Goal: Task Accomplishment & Management: Complete application form

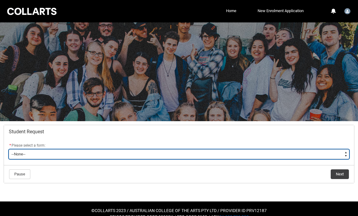
click at [53, 152] on select "--None-- Academic Transcript Application to Appeal Assignment Extension Change …" at bounding box center [179, 154] width 340 height 10
type lightning-select "Change_of_Legal_Name_Choice"
select select "Change_of_Legal_Name_Choice"
click at [134, 157] on select "--None-- Academic Transcript Application to Appeal Assignment Extension Change …" at bounding box center [179, 154] width 340 height 10
type lightning-select "Assignment_Extension_Choice"
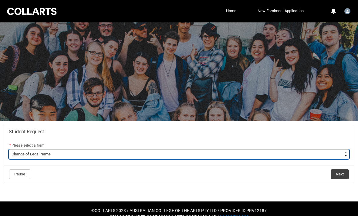
select select "Assignment_Extension_Choice"
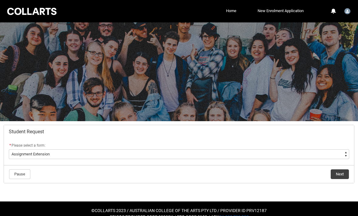
click at [340, 176] on button "Next" at bounding box center [339, 174] width 18 height 10
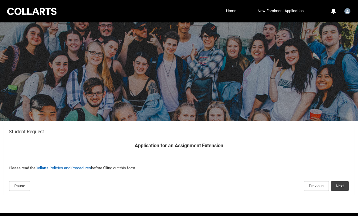
scroll to position [21, 0]
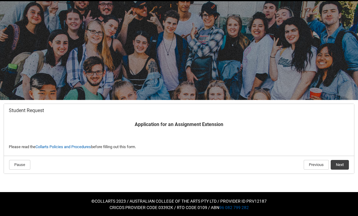
click at [345, 166] on button "Next" at bounding box center [339, 165] width 18 height 10
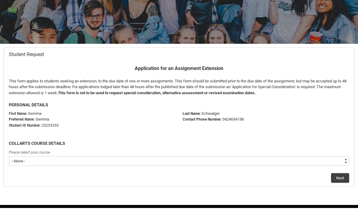
scroll to position [69, 0]
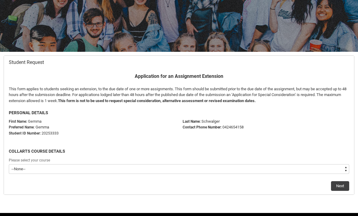
click at [260, 171] on select "--None-- Bachelor of Fashion Marketing (Branding and Communications) V1" at bounding box center [179, 169] width 340 height 10
type lightning-select "recordPicklist_ProgramEnrollment.a0jOZ000006DfRhYAK"
select select "recordPicklist_ProgramEnrollment.a0jOZ000006DfRhYAK"
click at [342, 189] on button "Next" at bounding box center [340, 186] width 18 height 10
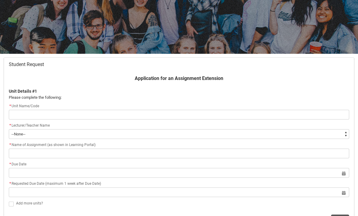
scroll to position [68, 0]
click at [236, 110] on input "Redu_Student_Request flow" at bounding box center [179, 115] width 340 height 10
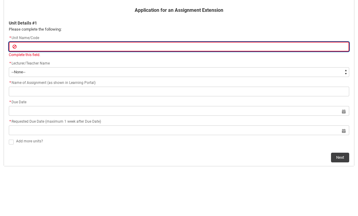
scroll to position [122, 0]
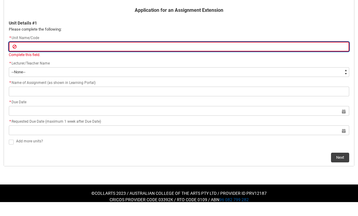
click at [15, 62] on input "Redu_Student_Request flow" at bounding box center [179, 61] width 340 height 10
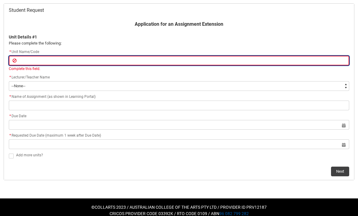
type lightning-primitive-input-simple "S"
type input "S"
type lightning-primitive-input-simple "SH"
type input "SH"
type lightning-primitive-input-simple "SHG"
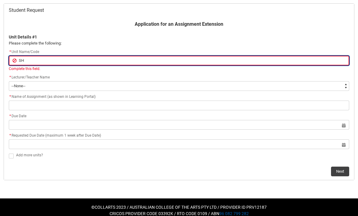
type input "SHG"
type lightning-primitive-input-simple "SHGF"
type input "SHGF"
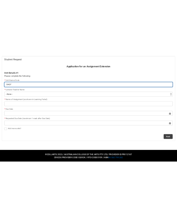
scroll to position [68, 0]
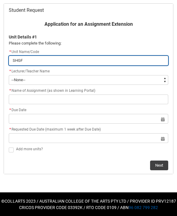
type lightning-primitive-input-simple "SHGFn"
type input "SHGFn"
type lightning-primitive-input-simple "SHGF"
type input "SHGF"
type lightning-primitive-input-simple "SHGFN"
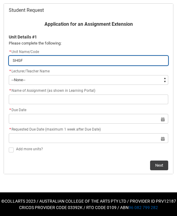
type input "SHGFN"
type lightning-primitive-input-simple "SHGFN-"
type input "SHGFN-"
type lightning-primitive-input-simple "SHGFN-C"
type input "SHGFN-C"
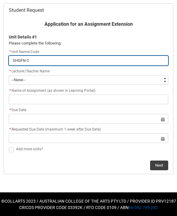
type lightning-primitive-input-simple "SHGFN-CO"
type input "SHGFN-CO"
type lightning-primitive-input-simple "SHGFN-CO"
type input "SHGFN-CO"
type lightning-primitive-input-simple "SHGFN-CO g"
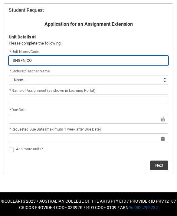
type input "SHGFN-CO g"
type lightning-primitive-input-simple "SHGFN-CO"
type input "SHGFN-CO"
type lightning-primitive-input-simple "SHGFN-CO G"
type input "SHGFN-CO G"
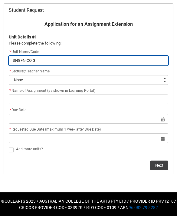
type lightning-primitive-input-simple "SHGFN-CO GL"
type input "SHGFN-CO GL"
type lightning-primitive-input-simple "SHGFN-CO GLO"
type input "SHGFN-CO GLO"
type lightning-primitive-input-simple "SHGFN-CO GLOB"
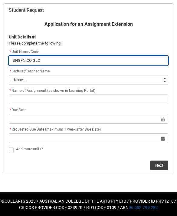
type input "SHGFN-CO GLOB"
type lightning-primitive-input-simple "SHGFN-CO GLOBA"
type input "SHGFN-CO GLOBA"
type lightning-primitive-input-simple "SHGFN-CO GLOBAL"
type input "SHGFN-CO GLOBAL"
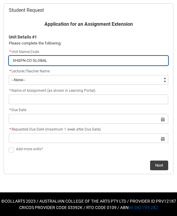
type lightning-primitive-input-simple "SHGFN-CO GLOBAL"
type input "SHGFN-CO GLOBAL"
type lightning-primitive-input-simple "SHGFN-CO GLOBAL F"
type input "SHGFN-CO GLOBAL F"
type lightning-primitive-input-simple "SHGFN-CO GLOBAL FA"
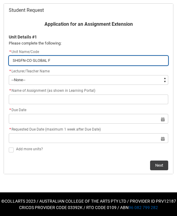
type input "SHGFN-CO GLOBAL FA"
type lightning-primitive-input-simple "SHGFN-CO GLOBAL FAS"
type input "SHGFN-CO GLOBAL FAS"
type lightning-primitive-input-simple "SHGFN-CO GLOBAL FASH"
type input "SHGFN-CO GLOBAL FASH"
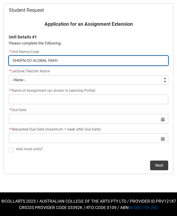
type lightning-primitive-input-simple "SHGFN-CO GLOBAL FASHI"
type input "SHGFN-CO GLOBAL FASHI"
type lightning-primitive-input-simple "SHGFN-CO GLOBAL FASHIO"
type input "SHGFN-CO GLOBAL FASHIO"
type lightning-primitive-input-simple "SHGFN-CO GLOBAL FASHION"
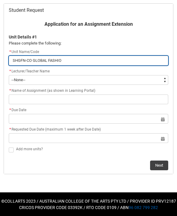
type input "SHGFN-CO GLOBAL FASHION"
type lightning-primitive-input-simple "SHGFN-CO GLOBAL FASHION"
type input "SHGFN-CO GLOBAL FASHION"
type lightning-primitive-input-simple "SHGFN-CO GLOBAL FASHION N"
type input "SHGFN-CO GLOBAL FASHION N"
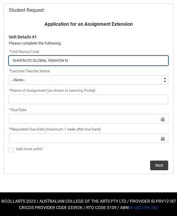
type lightning-primitive-input-simple "SHGFN-CO GLOBAL FASHION NA"
type input "SHGFN-CO GLOBAL FASHION NA"
type lightning-primitive-input-simple "SHGFN-CO GLOBAL FASHION NAR"
type input "SHGFN-CO GLOBAL FASHION NAR"
type lightning-primitive-input-simple "SHGFN-CO GLOBAL FASHION NARR"
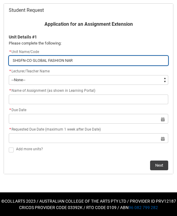
type input "SHGFN-CO GLOBAL FASHION NARR"
type lightning-primitive-input-simple "SHGFN-CO GLOBAL FASHION NARRA"
type input "SHGFN-CO GLOBAL FASHION NARRA"
type lightning-primitive-input-simple "SHGFN-CO GLOBAL FASHION NARRAT"
type input "SHGFN-CO GLOBAL FASHION NARRAT"
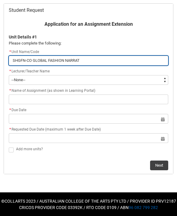
type lightning-primitive-input-simple "SHGFN-CO GLOBAL FASHION NARRATI"
type input "SHGFN-CO GLOBAL FASHION NARRATI"
type lightning-primitive-input-simple "SHGFN-CO GLOBAL FASHION NARRATIV"
type input "SHGFN-CO GLOBAL FASHION NARRATIV"
type lightning-primitive-input-simple "SHGFN-CO GLOBAL FASHION NARRATIVE"
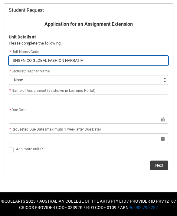
type input "SHGFN-CO GLOBAL FASHION NARRATIVE"
type lightning-primitive-input-simple "SHGFN-CO GLOBAL FASHION NARRATIVES"
type input "SHGFN-CO GLOBAL FASHION NARRATIVES"
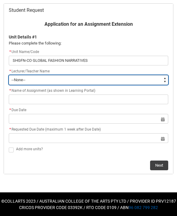
click at [23, 80] on select "--None-- [PERSON_NAME] [PERSON_NAME] [PERSON_NAME] [PERSON_NAME] [PERSON_NAME] …" at bounding box center [89, 80] width 160 height 10
click at [106, 77] on select "--None-- [PERSON_NAME] [PERSON_NAME] [PERSON_NAME] [PERSON_NAME] [PERSON_NAME] …" at bounding box center [89, 80] width 160 height 10
type lightning-select "Faculty_NamefromAtoM.0035g00000e1T4UAAU"
select select "Faculty_NamefromAtoM.0035g00000e1T4UAAU"
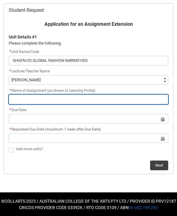
click at [114, 102] on input "Redu_Student_Request flow" at bounding box center [89, 100] width 160 height 10
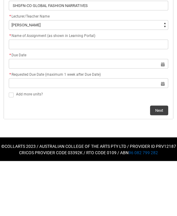
scroll to position [74, 0]
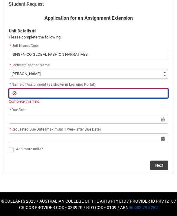
click at [127, 97] on input "Redu_Student_Request flow" at bounding box center [89, 94] width 160 height 10
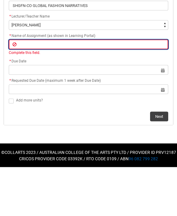
type lightning-primitive-input-simple "F"
type input "F"
type lightning-primitive-input-simple "Fa"
type input "Fa"
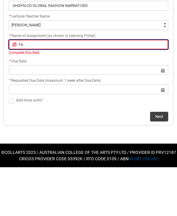
type lightning-primitive-input-simple "Fas"
type input "Fas"
type lightning-primitive-input-simple "Fash"
type input "Fash"
type lightning-primitive-input-simple "Fashi"
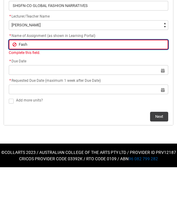
type input "Fashi"
type lightning-primitive-input-simple "Fashio"
type input "Fashio"
type lightning-primitive-input-simple "Fashion"
type input "Fashion"
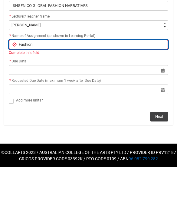
type lightning-primitive-input-simple "Fashion"
type input "Fashion"
type lightning-primitive-input-simple "Fashion a"
type input "Fashion a"
type lightning-primitive-input-simple "Fashion a"
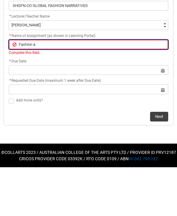
type input "Fashion a"
type lightning-primitive-input-simple "Fashion a"
type input "Fashion a"
type lightning-primitive-input-simple "Fashion as"
type input "Fashion as"
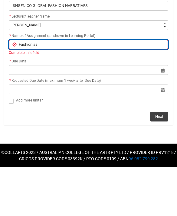
type lightning-primitive-input-simple "Fashion as"
type input "Fashion as"
type lightning-primitive-input-simple "Fashion as C"
type input "Fashion as C"
type lightning-primitive-input-simple "Fashion as Cu"
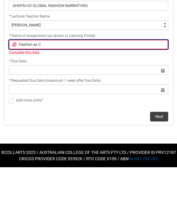
type input "Fashion as Cu"
type lightning-primitive-input-simple "Fashion as Cul"
type input "Fashion as Cul"
type lightning-primitive-input-simple "Fashion as Cult"
type input "Fashion as Cult"
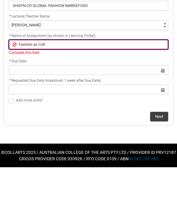
type lightning-primitive-input-simple "Fashion as Cultr"
type input "Fashion as Cultr"
type lightning-primitive-input-simple "Fashion as Cultru"
type input "Fashion as Cultru"
type lightning-primitive-input-simple "Fashion as Cultrua"
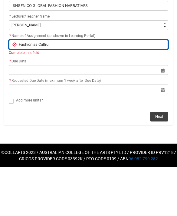
type input "Fashion as Cultrua"
type lightning-primitive-input-simple "Fashion as Cultrual"
type input "Fashion as Cultrual"
type lightning-primitive-input-simple "Fashion as Cultrual"
type input "Fashion as Cultrual"
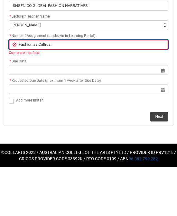
type lightning-primitive-input-simple "Fashion as Cultrual I"
type input "Fashion as Cultrual I"
type lightning-primitive-input-simple "Fashion as Cultrual Ic"
type input "Fashion as Cultrual Ic"
type lightning-primitive-input-simple "Fashion as Cultrual Ico"
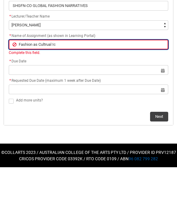
type input "Fashion as Cultrual Ico"
type lightning-primitive-input-simple "Fashion as Cultrual Icon"
type input "Fashion as Cultrual Icon"
type lightning-primitive-input-simple "Fashion as Cultrual Icon"
type input "Fashion as Cultrual Icon"
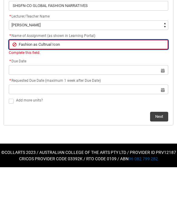
click at [47, 89] on input "Fashion as Cultrual Icon" at bounding box center [89, 94] width 160 height 10
click at [45, 89] on input "Fashion as Cultrual Icon" at bounding box center [89, 94] width 160 height 10
type lightning-primitive-input-simple "Fashion as Cultural Icon"
type input "Fashion as Cultural Icon"
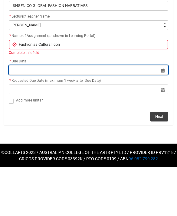
click at [23, 116] on lightning-datepicker "Select a date for Format: [DATE]" at bounding box center [89, 118] width 160 height 5
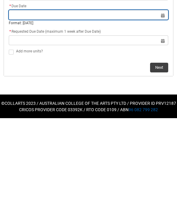
click at [165, 108] on input "Redu_Student_Request flow" at bounding box center [89, 113] width 160 height 10
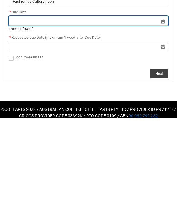
select select "2025"
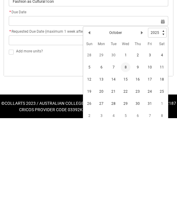
click at [89, 160] on span "5" at bounding box center [90, 165] width 10 height 10
type lightning-datepicker "[DATE]"
type lightning-input "[DATE]"
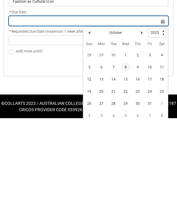
type input "[DATE]"
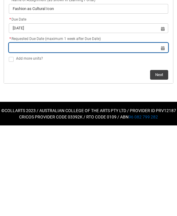
click at [157, 133] on input "Redu_Student_Request flow" at bounding box center [89, 138] width 160 height 10
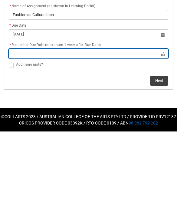
select select "2025"
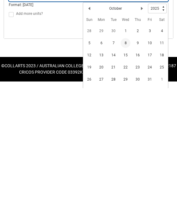
scroll to position [87, 0]
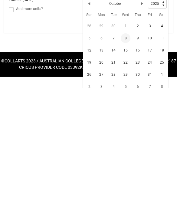
click at [92, 173] on span "12" at bounding box center [90, 178] width 10 height 10
type lightning-datepicker "[DATE]"
type lightning-input "[DATE]"
type input "[DATE]"
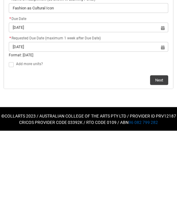
click at [10, 146] on flowruntime-screen-field "Add more units?" at bounding box center [88, 151] width 167 height 10
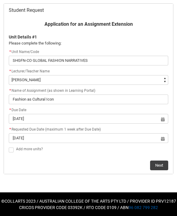
click at [11, 151] on span "Redu_Student_Request flow" at bounding box center [11, 150] width 5 height 5
click at [9, 147] on input "Redu_Student_Request flow" at bounding box center [8, 146] width 0 height 0
type lightning-input "true"
checkbox input "true"
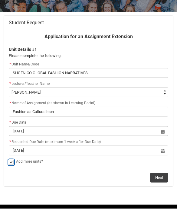
scroll to position [49, 0]
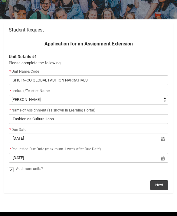
click at [162, 185] on button "Next" at bounding box center [159, 185] width 18 height 10
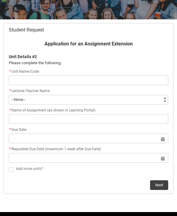
click at [134, 80] on input "Redu_Student_Request flow" at bounding box center [89, 80] width 160 height 10
type lightning-primitive-input-simple "S"
type input "S"
type lightning-primitive-input-simple "SH"
type input "SH"
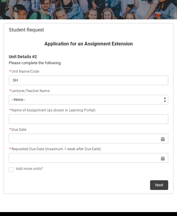
type lightning-primitive-input-simple "SHA"
type input "SHA"
type lightning-primitive-input-simple "SH"
type input "SH"
type lightning-primitive-input-simple "SHS"
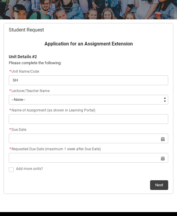
type input "SHS"
type lightning-primitive-input-simple "SHSF"
type input "SHSF"
type lightning-primitive-input-simple "SHSFB"
type input "SHSFB"
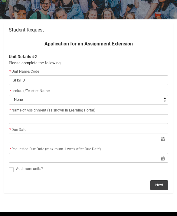
type lightning-primitive-input-simple "SHSFB-"
type input "SHSFB-"
type lightning-primitive-input-simple "SHSFB-C"
type input "SHSFB-C"
type lightning-primitive-input-simple "SHSFB-CO"
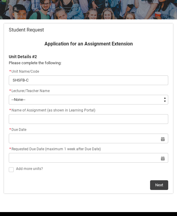
type input "SHSFB-CO"
type lightning-primitive-input-simple "SHSFB-CO"
type input "SHSFB-CO"
type lightning-primitive-input-simple "SHSFB-CO F"
type input "SHSFB-CO F"
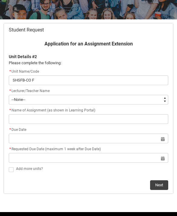
type lightning-primitive-input-simple "SHSFB-CO Fa"
type input "SHSFB-CO Fa"
type lightning-primitive-input-simple "SHSFB-CO Fas"
type input "SHSFB-CO Fas"
type lightning-primitive-input-simple "SHSFB-CO Fash"
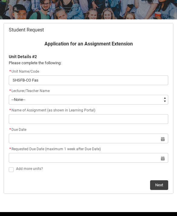
type input "SHSFB-CO Fash"
type lightning-primitive-input-simple "SHSFB-CO Fashi"
type input "SHSFB-CO Fashi"
type lightning-primitive-input-simple "SHSFB-CO Fashio"
type input "SHSFB-CO Fashio"
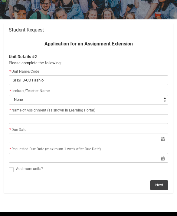
type lightning-primitive-input-simple "SHSFB-CO Fashion"
type input "SHSFB-CO Fashion"
type lightning-primitive-input-simple "SHSFB-CO Fashion"
type input "SHSFB-CO Fashion"
type lightning-primitive-input-simple "SHSFB-CO Fashion"
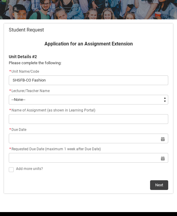
type input "SHSFB-CO Fashion"
type lightning-primitive-input-simple "SHSFB-CO Fashio"
type input "SHSFB-CO Fashio"
type lightning-primitive-input-simple "SHSFB-CO Fashi"
type input "SHSFB-CO Fashi"
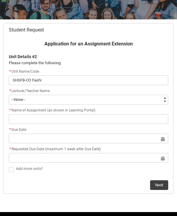
type lightning-primitive-input-simple "SHSFB-CO Fash"
type input "SHSFB-CO Fash"
type lightning-primitive-input-simple "SHSFB-CO Fas"
type input "SHSFB-CO Fas"
type lightning-primitive-input-simple "SHSFB-CO Fa"
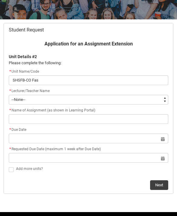
type input "SHSFB-CO Fa"
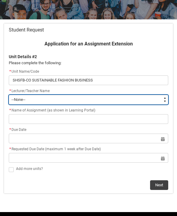
click at [157, 101] on select "--None-- [PERSON_NAME] [PERSON_NAME] [PERSON_NAME] [PERSON_NAME] [PERSON_NAME] …" at bounding box center [89, 100] width 160 height 10
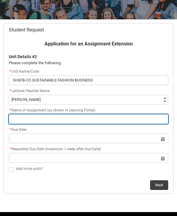
click at [88, 119] on input "Redu_Student_Request flow" at bounding box center [89, 119] width 160 height 10
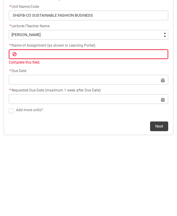
scroll to position [55, 0]
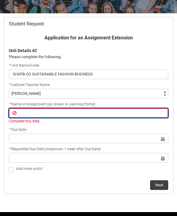
click at [126, 116] on input "Redu_Student_Request flow" at bounding box center [89, 113] width 160 height 10
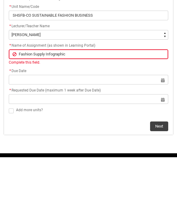
click at [134, 126] on div "* Due Date Select a date for Format: [DATE]" at bounding box center [89, 134] width 160 height 17
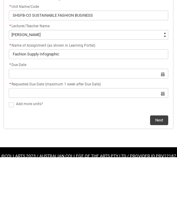
scroll to position [49, 0]
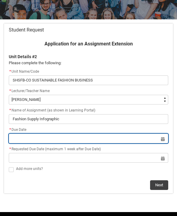
click at [127, 142] on input "Redu_Student_Request flow" at bounding box center [89, 139] width 160 height 10
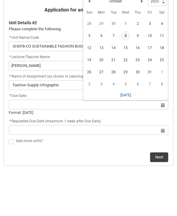
click at [116, 65] on span "7" at bounding box center [114, 70] width 10 height 10
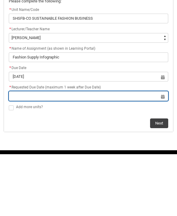
click at [133, 153] on input "Redu_Student_Request flow" at bounding box center [89, 158] width 160 height 10
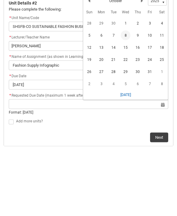
click at [93, 96] on span "12" at bounding box center [90, 101] width 10 height 10
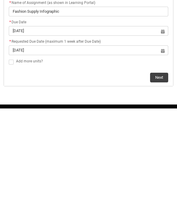
click at [13, 167] on span "Redu_Student_Request flow" at bounding box center [11, 169] width 5 height 5
click at [9, 166] on input "Redu_Student_Request flow" at bounding box center [8, 166] width 0 height 0
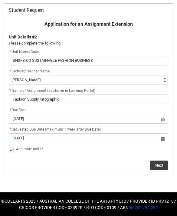
click at [160, 166] on button "Next" at bounding box center [159, 166] width 18 height 10
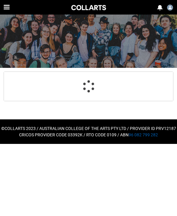
scroll to position [11, 0]
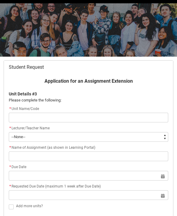
click at [141, 120] on input "Redu_Student_Request flow" at bounding box center [89, 118] width 160 height 10
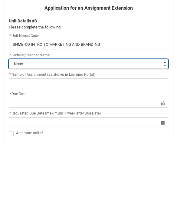
click at [148, 132] on select "--None-- [PERSON_NAME] [PERSON_NAME] [PERSON_NAME] [PERSON_NAME] [PERSON_NAME] …" at bounding box center [89, 137] width 160 height 10
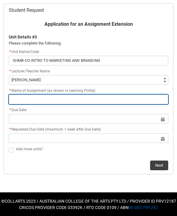
click at [83, 99] on input "Redu_Student_Request flow" at bounding box center [89, 100] width 160 height 10
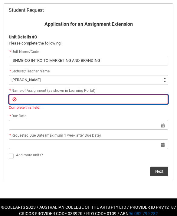
click at [119, 97] on input "Redu_Student_Request flow" at bounding box center [89, 100] width 160 height 10
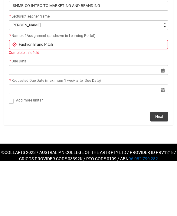
click at [135, 132] on div "* Requested Due Date (maximum 1 week after Due Date) Select a date for Format: …" at bounding box center [89, 140] width 160 height 17
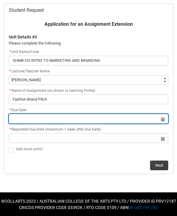
click at [139, 122] on input "Redu_Student_Request flow" at bounding box center [89, 119] width 160 height 10
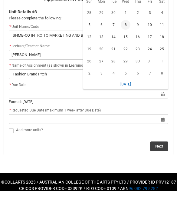
click at [86, 0] on html "Loading × Sorry to interrupt CSS Error Refresh Skip to Main Content Navigation …" at bounding box center [88, 77] width 177 height 291
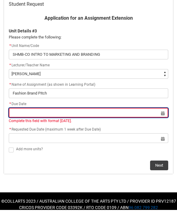
click at [116, 117] on input "Redu_Student_Request flow" at bounding box center [89, 119] width 160 height 10
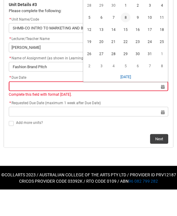
click at [94, 39] on span "5" at bounding box center [90, 44] width 10 height 10
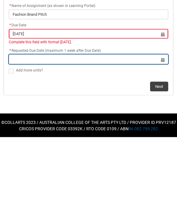
click at [136, 133] on input "Redu_Student_Request flow" at bounding box center [89, 138] width 160 height 10
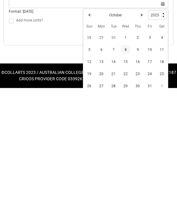
click at [92, 185] on span "12" at bounding box center [90, 190] width 10 height 10
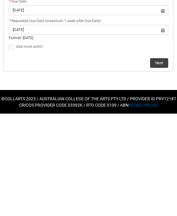
click at [161, 161] on button "Next" at bounding box center [159, 166] width 18 height 10
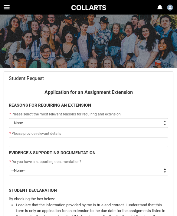
scroll to position [11, 0]
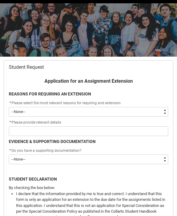
click at [21, 113] on select "--None-- Medical Reasons Work obligations Family obligations Academic Difficult…" at bounding box center [89, 112] width 160 height 10
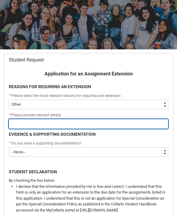
click at [131, 125] on input "Redu_Student_Request flow" at bounding box center [89, 124] width 160 height 10
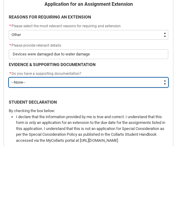
click at [16, 147] on select "--None-- Yes No" at bounding box center [89, 152] width 160 height 10
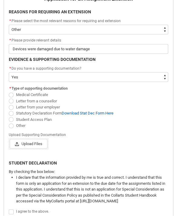
click at [13, 127] on label "Other" at bounding box center [18, 125] width 19 height 5
click at [9, 122] on input "Other" at bounding box center [8, 122] width 0 height 0
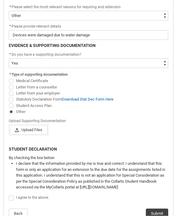
scroll to position [107, 0]
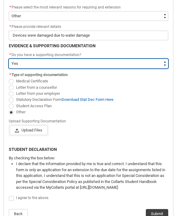
click at [23, 65] on select "--None-- Yes No" at bounding box center [89, 64] width 160 height 10
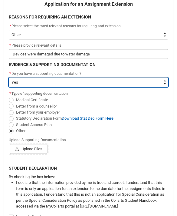
click at [153, 78] on select "--None-- Yes No" at bounding box center [89, 83] width 160 height 10
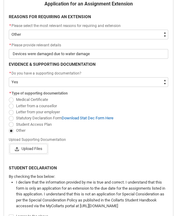
click at [68, 154] on flowruntime-screen-field "Upload Supporting Documentation Upload Files Or drop files" at bounding box center [88, 145] width 167 height 19
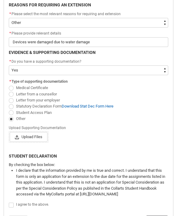
scroll to position [90, 0]
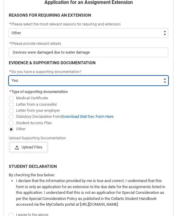
click at [165, 85] on select "--None-- Yes No" at bounding box center [89, 81] width 160 height 10
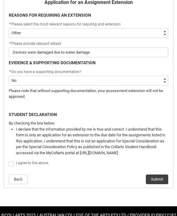
click at [9, 162] on span "Redu_Student_Request flow" at bounding box center [11, 164] width 5 height 5
click at [9, 161] on input "Redu_Student_Request flow" at bounding box center [8, 160] width 0 height 0
click at [12, 165] on span "Redu_Student_Request flow" at bounding box center [11, 164] width 5 height 5
click at [9, 161] on input "Redu_Student_Request flow" at bounding box center [8, 160] width 0 height 0
click at [12, 162] on span "Redu_Student_Request flow" at bounding box center [11, 164] width 5 height 5
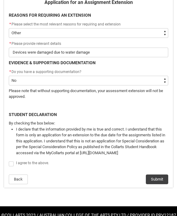
click at [9, 161] on input "Redu_Student_Request flow" at bounding box center [8, 160] width 0 height 0
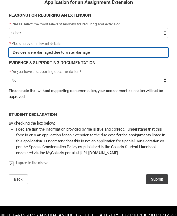
click at [144, 54] on input "Devices were damaged due to water damage" at bounding box center [89, 53] width 160 height 10
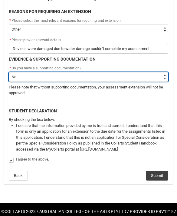
click at [157, 79] on select "--None-- Yes No" at bounding box center [89, 77] width 160 height 10
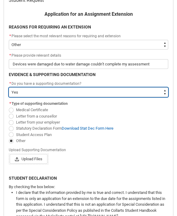
scroll to position [79, 0]
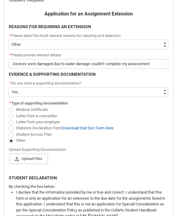
click at [25, 158] on span "Upload Files" at bounding box center [29, 159] width 38 height 10
click at [10, 154] on input "Upload Files Or drop files" at bounding box center [9, 154] width 0 height 0
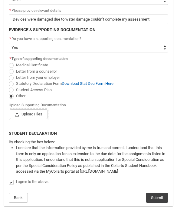
scroll to position [135, 0]
